Goal: Transaction & Acquisition: Purchase product/service

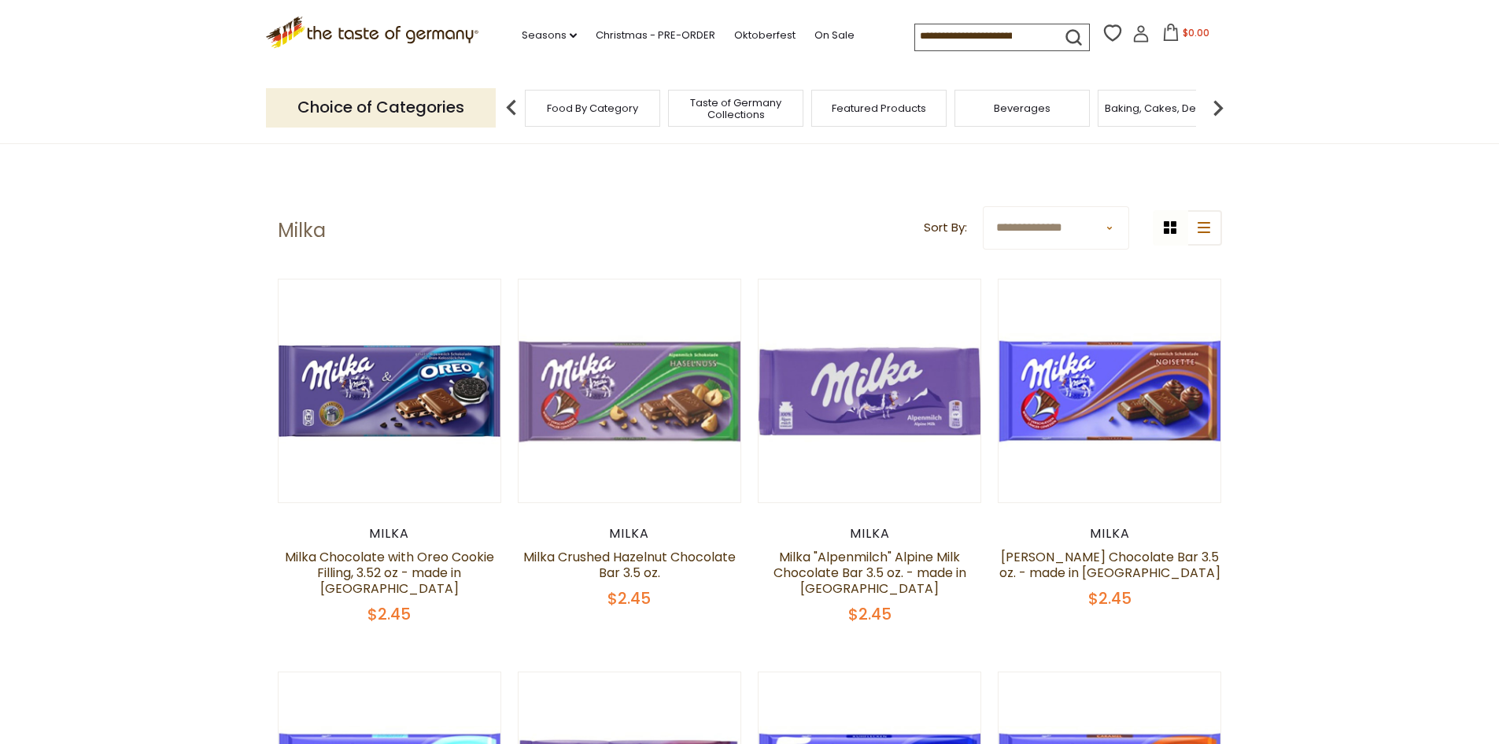
scroll to position [315, 0]
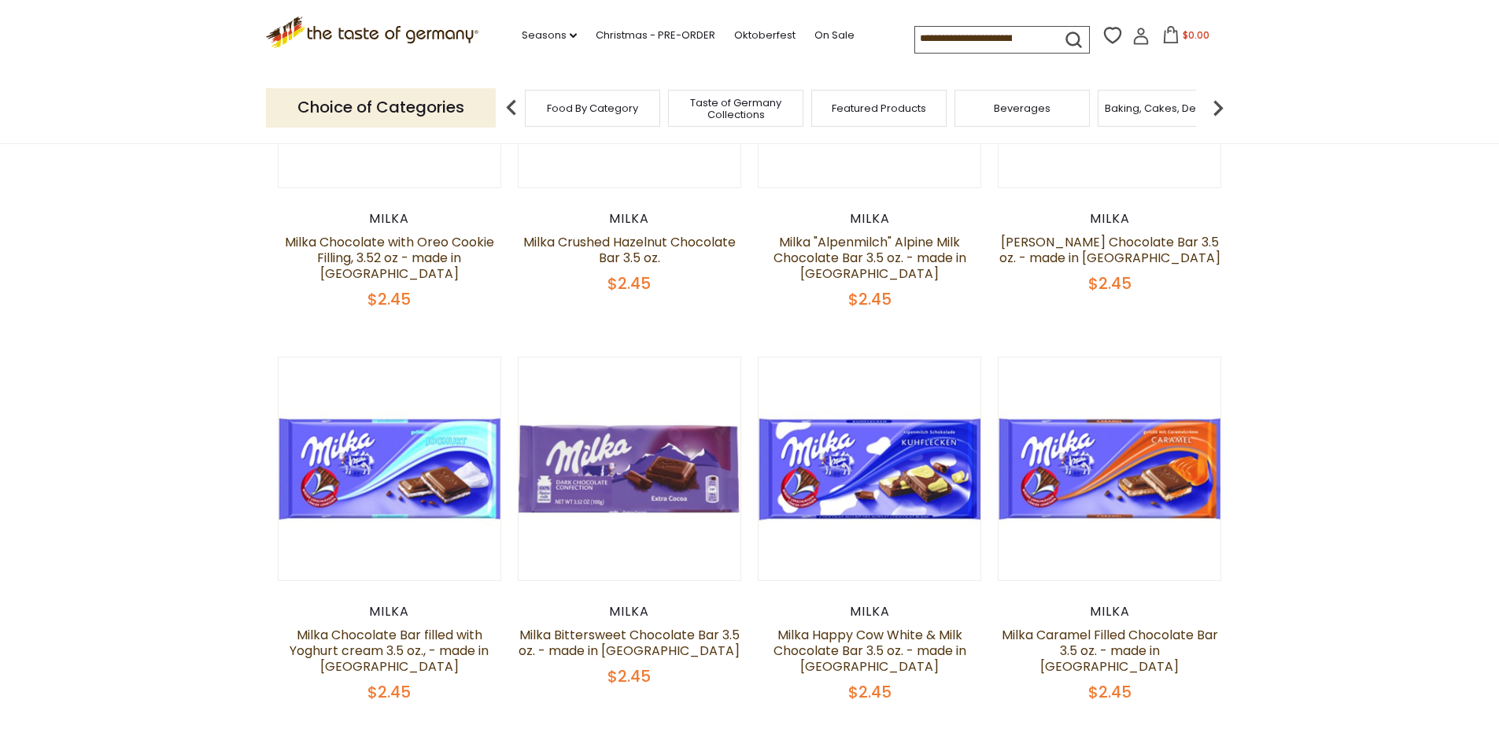
drag, startPoint x: 368, startPoint y: 288, endPoint x: 376, endPoint y: 288, distance: 8.7
click at [376, 288] on span "$2.45" at bounding box center [389, 299] width 43 height 22
copy span "$"
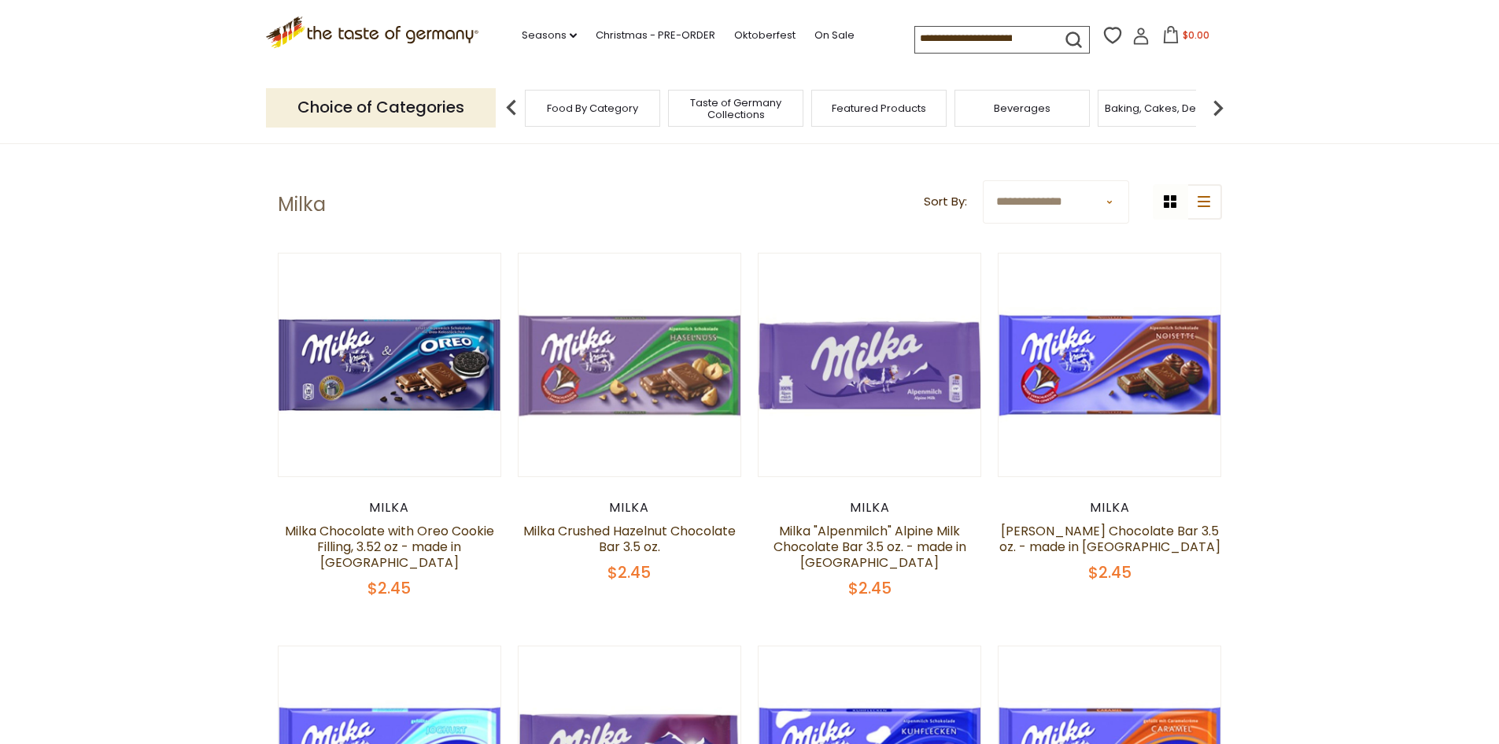
scroll to position [0, 0]
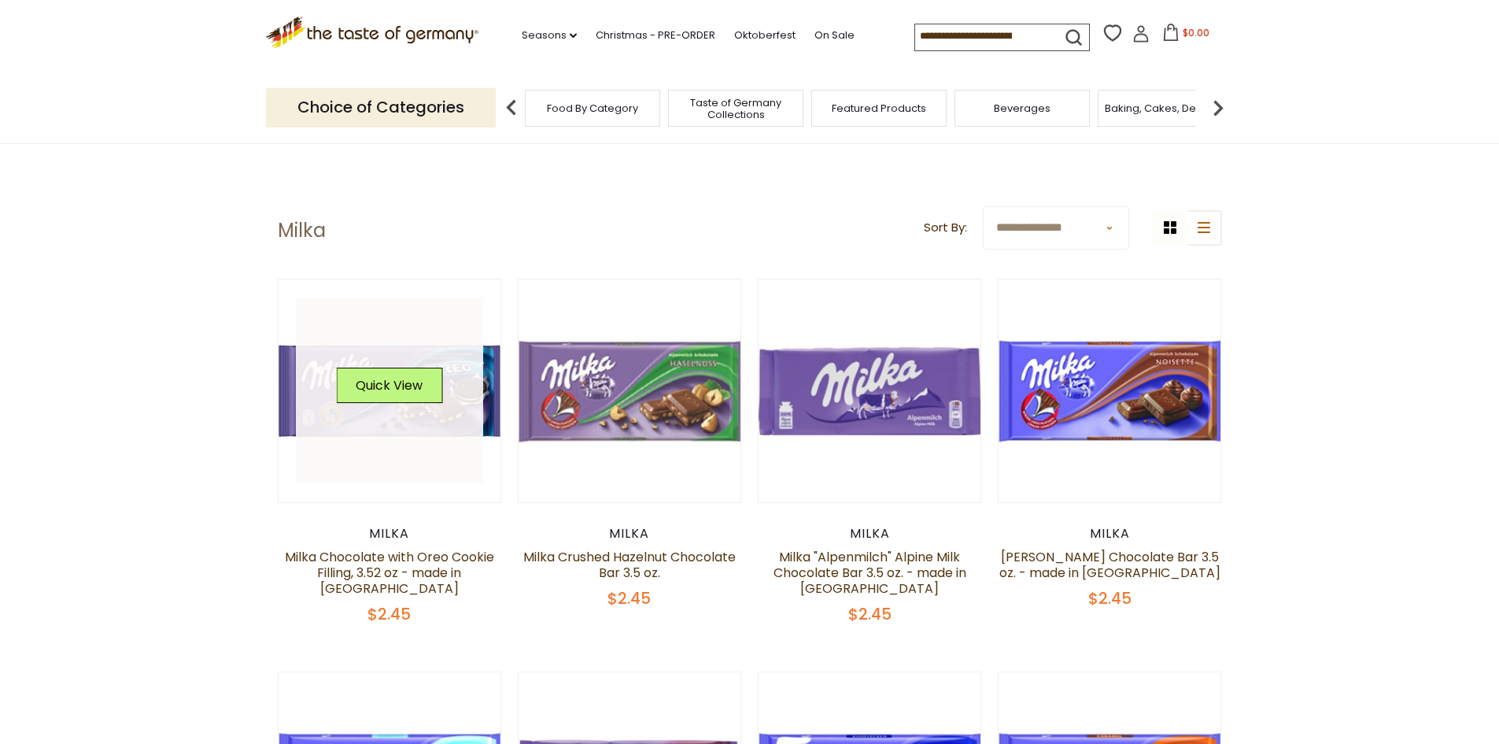
click at [310, 374] on link at bounding box center [389, 390] width 187 height 187
